Goal: Download file/media

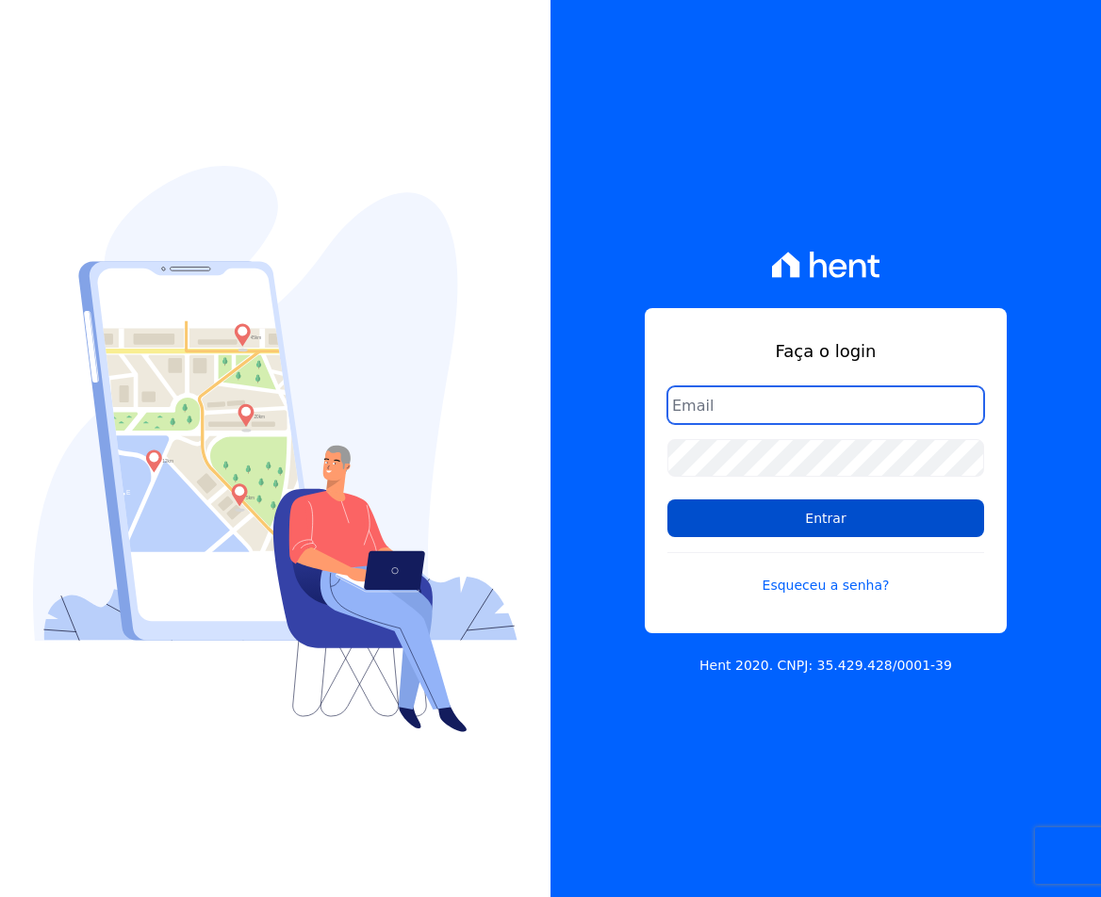
type input "sac@jdgconstrutora.com.br"
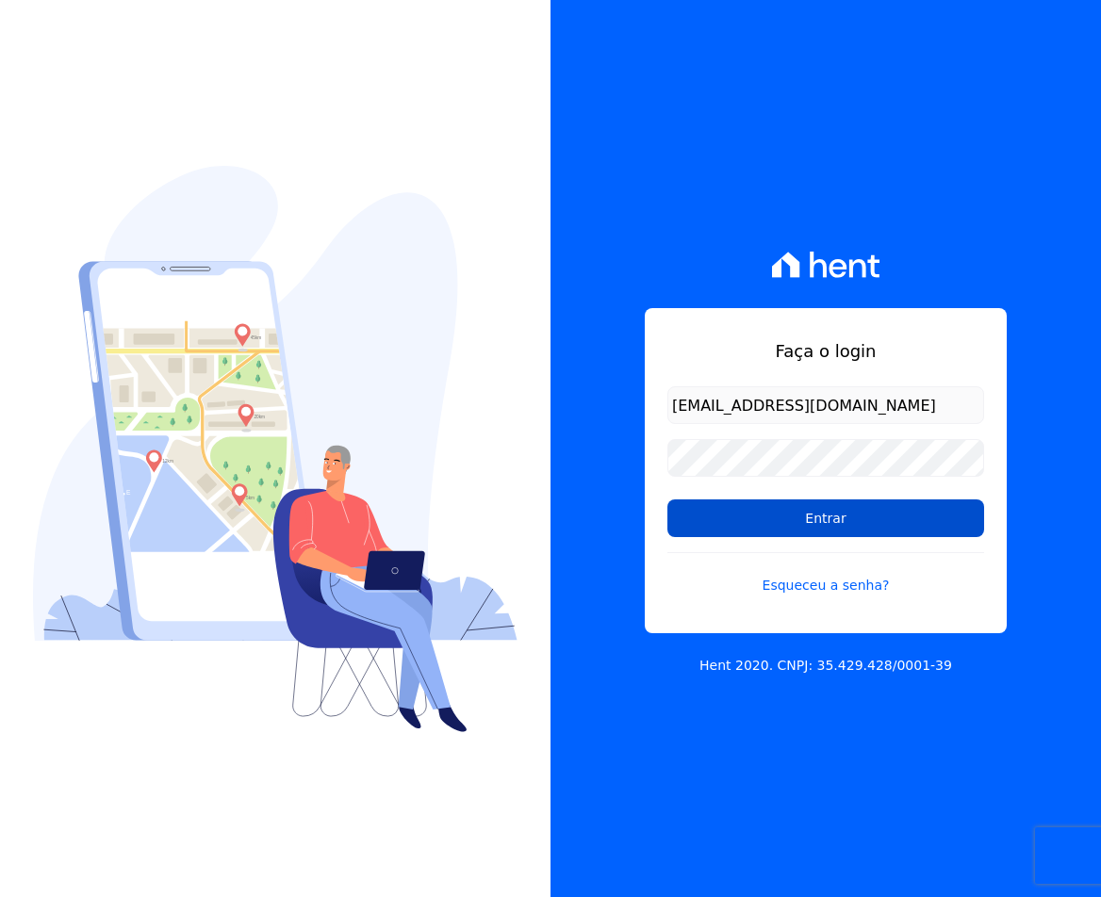
click at [758, 502] on input "Entrar" at bounding box center [825, 519] width 317 height 38
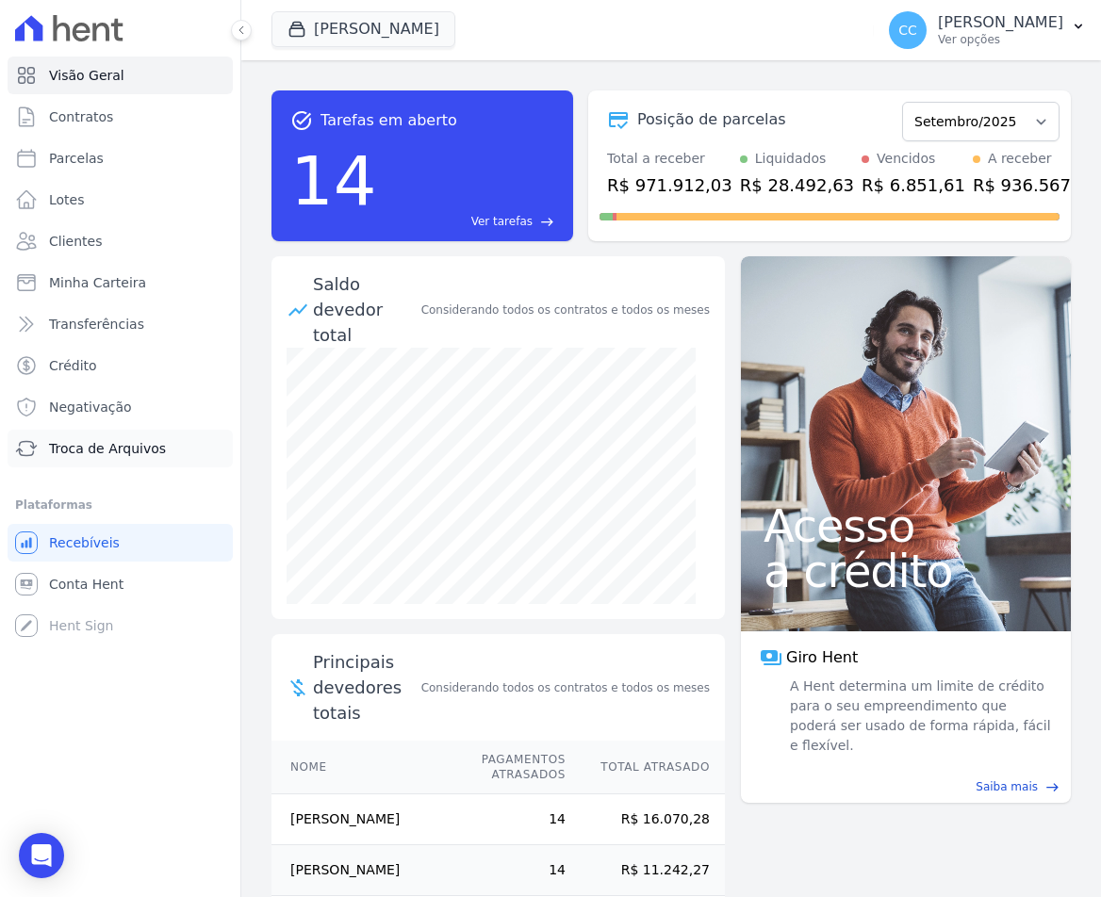
click at [85, 441] on span "Troca de Arquivos" at bounding box center [107, 448] width 117 height 19
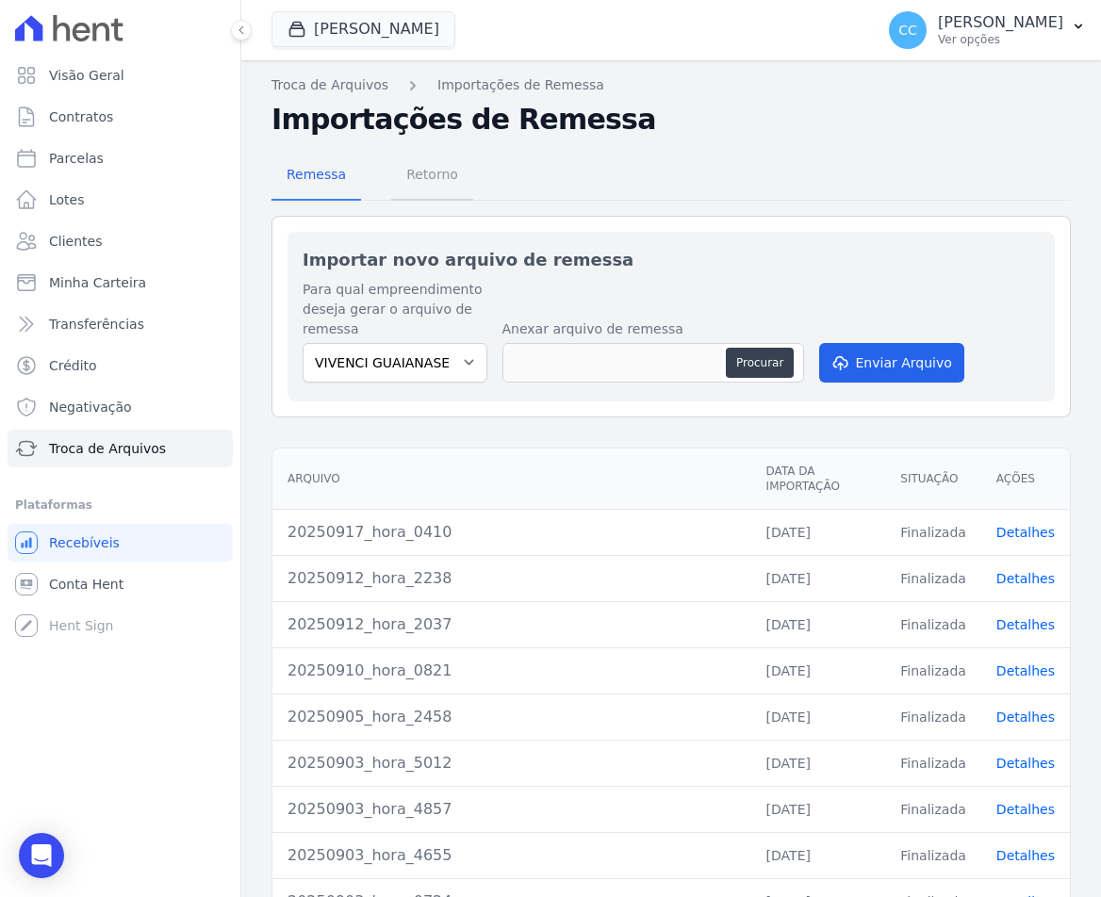
click at [436, 178] on span "Retorno" at bounding box center [432, 175] width 74 height 38
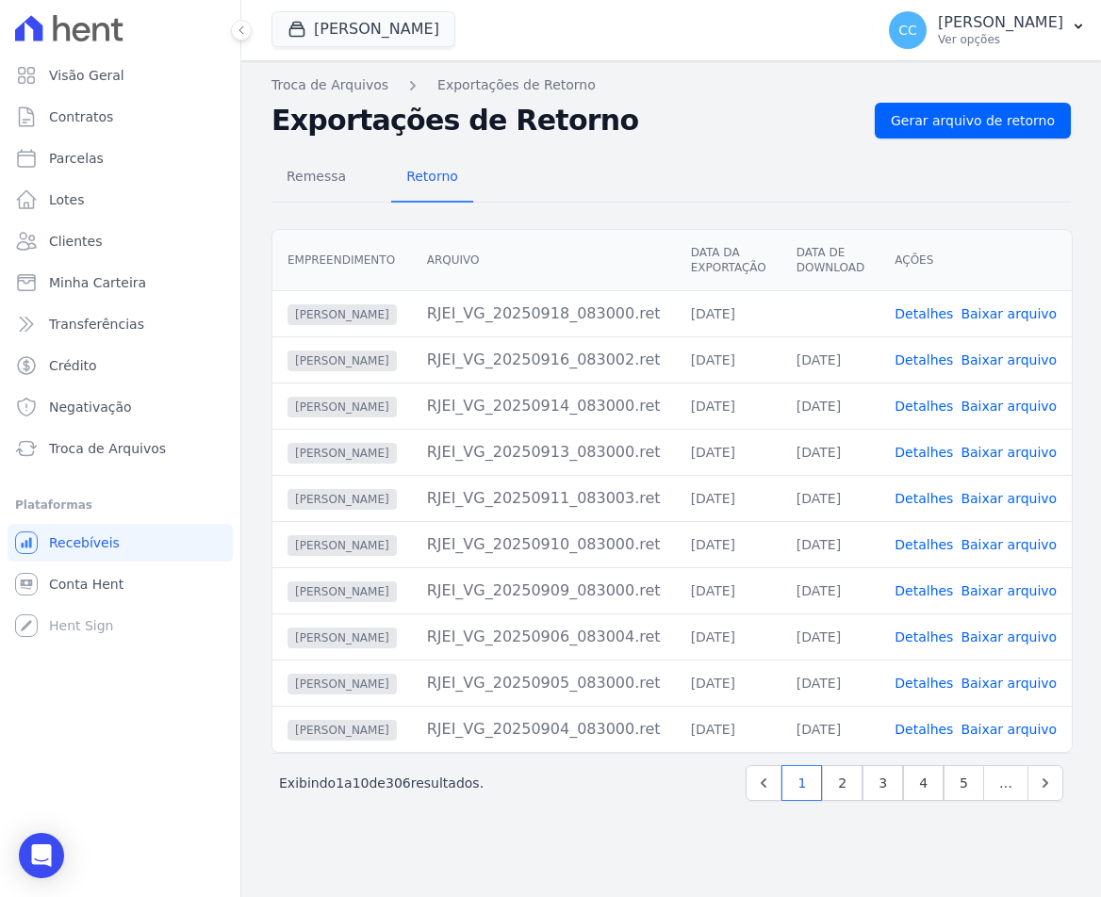
click at [1007, 319] on link "Baixar arquivo" at bounding box center [1008, 313] width 96 height 15
click at [358, 32] on button "[PERSON_NAME]" at bounding box center [363, 29] width 184 height 36
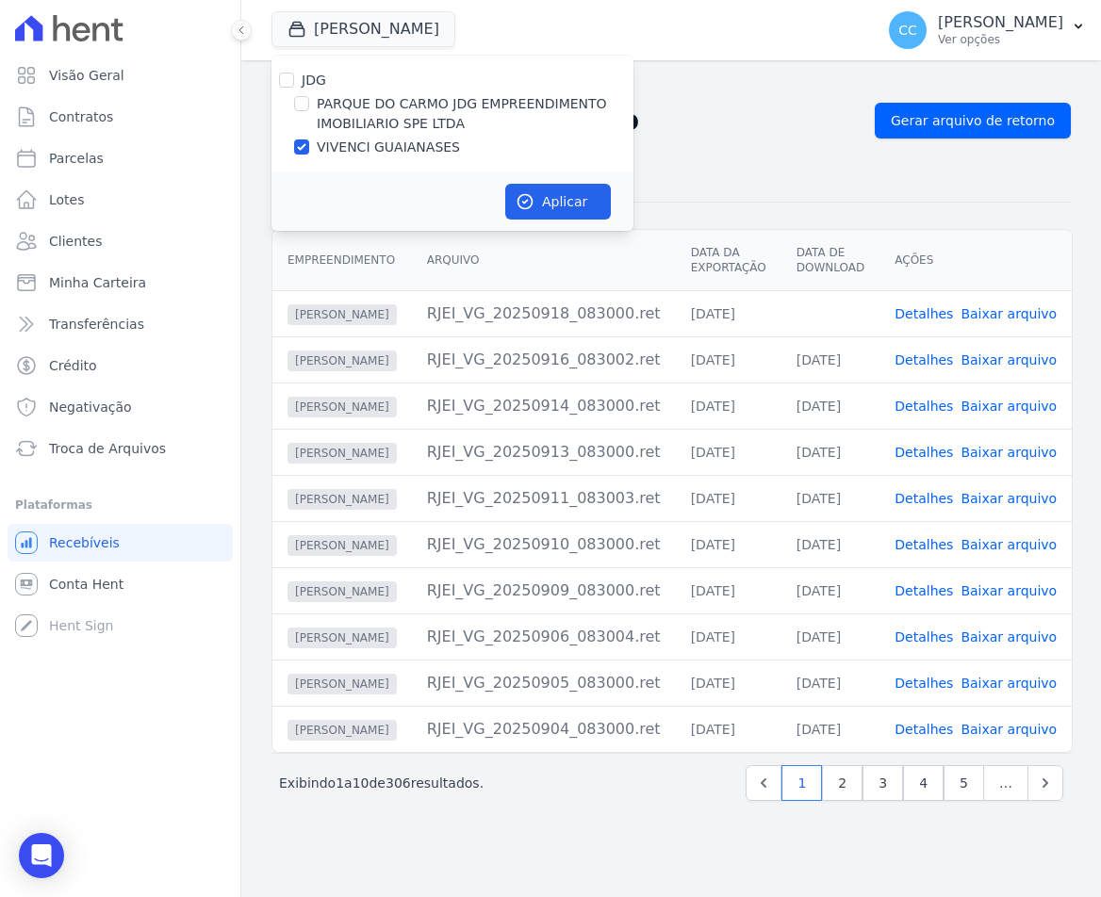
click at [382, 130] on label "PARQUE DO CARMO JDG EMPREENDIMENTO IMOBILIARIO SPE LTDA" at bounding box center [475, 114] width 317 height 40
click at [309, 111] on input "PARQUE DO CARMO JDG EMPREENDIMENTO IMOBILIARIO SPE LTDA" at bounding box center [301, 103] width 15 height 15
checkbox input "true"
click at [376, 149] on label "VIVENCI GUAIANASES" at bounding box center [388, 148] width 143 height 20
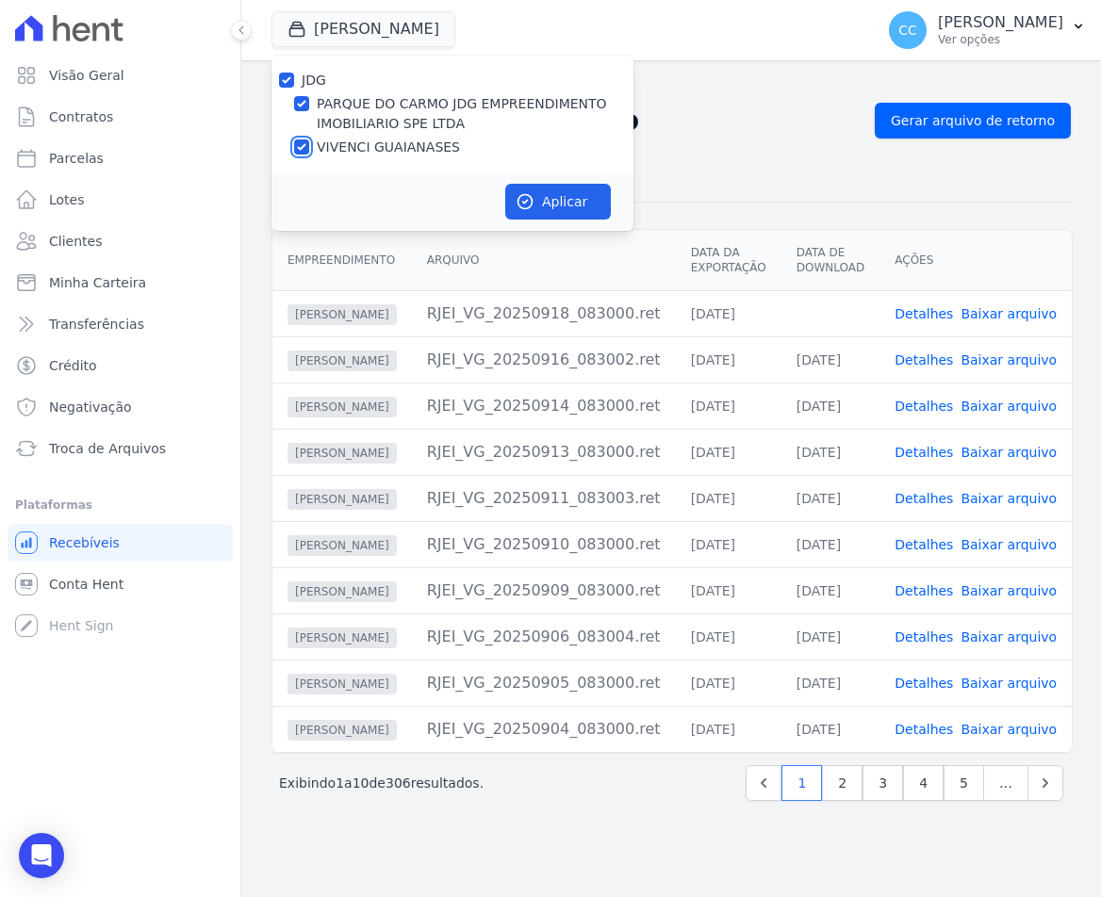
click at [309, 149] on input "VIVENCI GUAIANASES" at bounding box center [301, 146] width 15 height 15
checkbox input "false"
click at [545, 193] on button "Aplicar" at bounding box center [558, 202] width 106 height 36
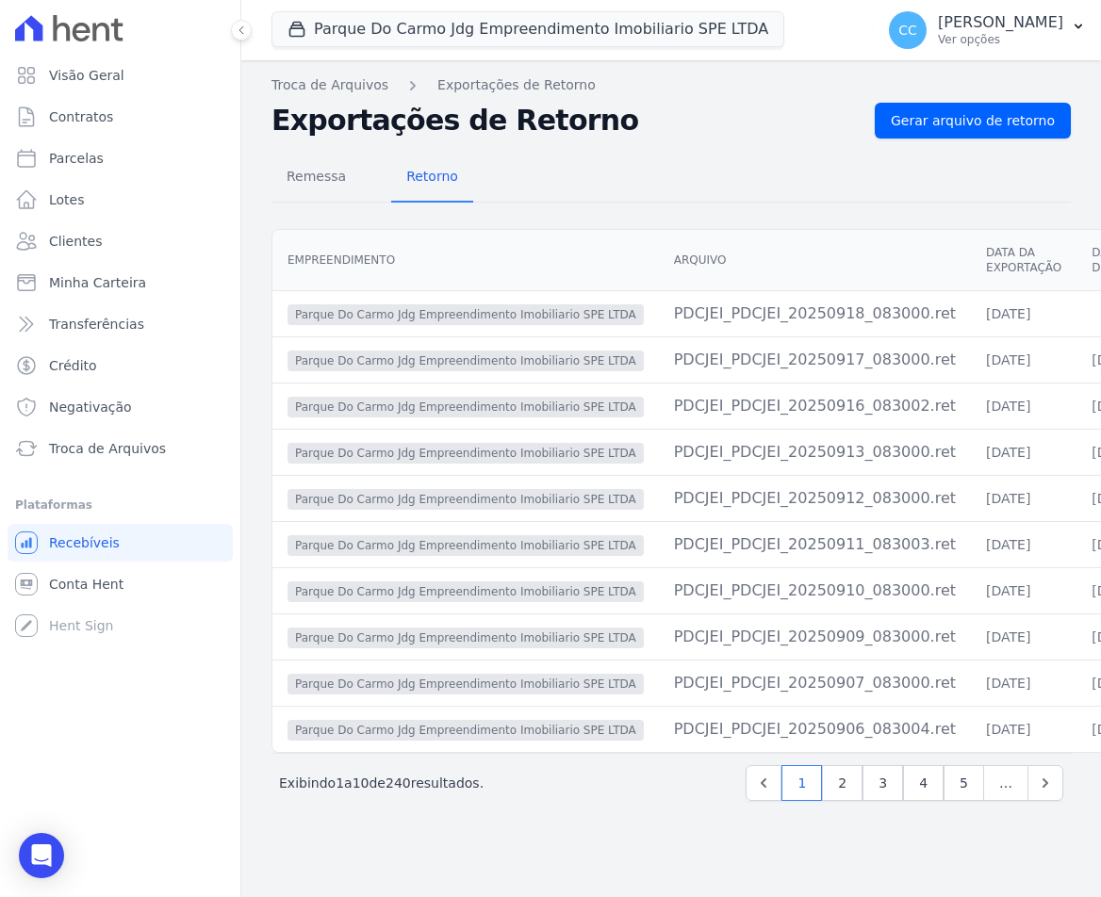
drag, startPoint x: 718, startPoint y: 758, endPoint x: 793, endPoint y: 762, distance: 74.6
click at [793, 761] on div "Empreendimento [GEOGRAPHIC_DATA] Data da Exportação Data de Download Ações Parq…" at bounding box center [671, 490] width 860 height 539
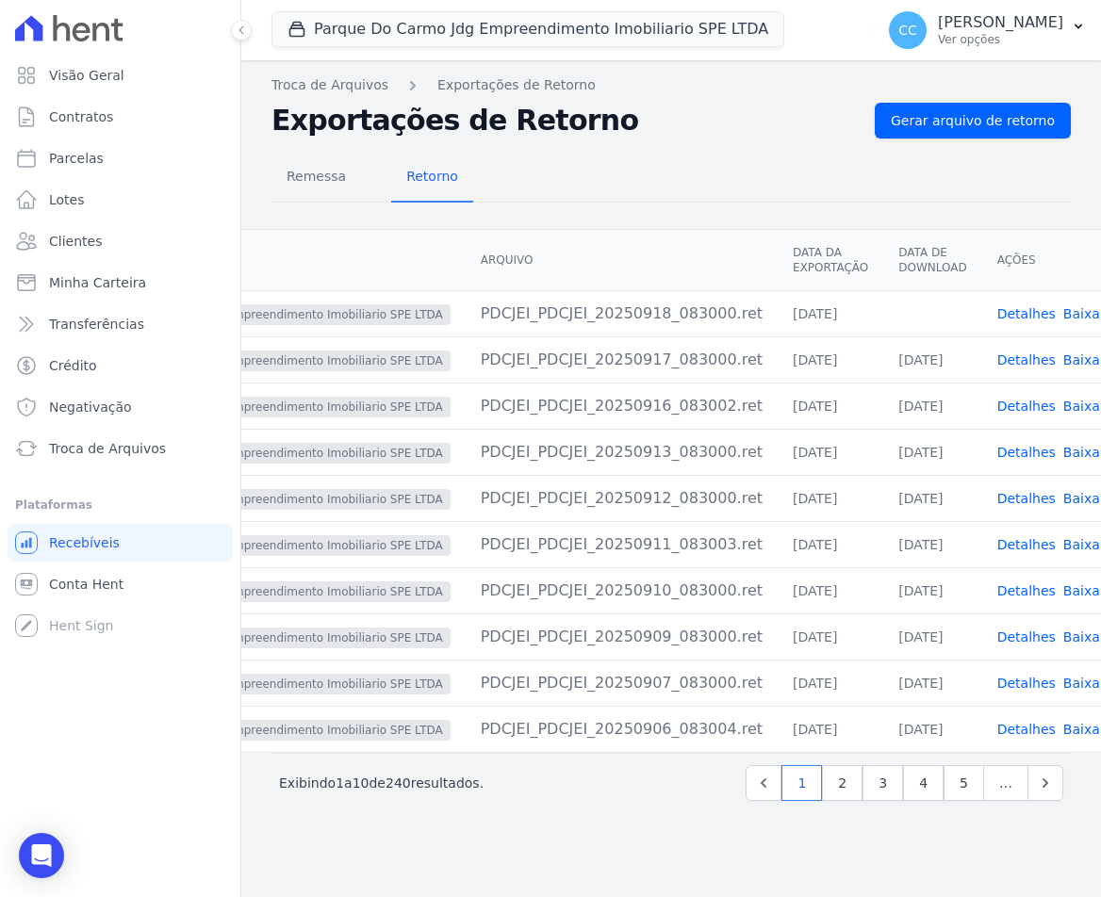
scroll to position [0, 196]
click at [916, 197] on div "Remessa Retorno" at bounding box center [670, 178] width 799 height 49
click at [1060, 315] on link "Baixar arquivo" at bounding box center [1108, 313] width 96 height 15
